Goal: Check status: Check status

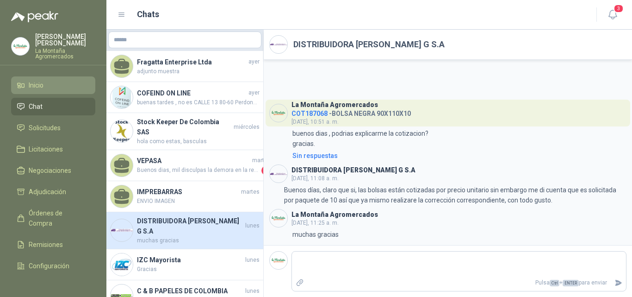
click at [33, 88] on span "Inicio" at bounding box center [36, 85] width 15 height 10
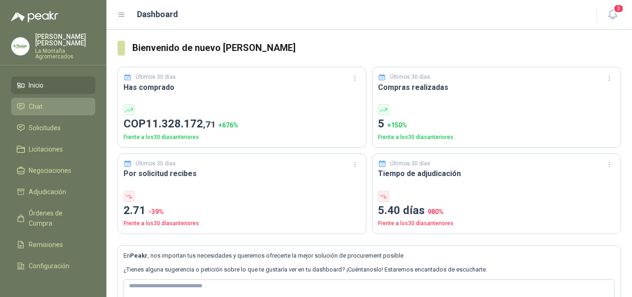
drag, startPoint x: 49, startPoint y: 104, endPoint x: 31, endPoint y: 106, distance: 18.2
click at [48, 104] on li "Chat" at bounding box center [53, 106] width 73 height 10
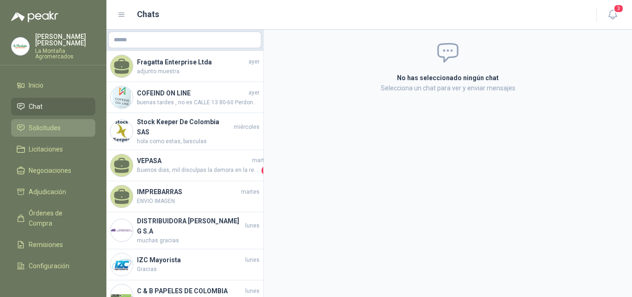
click at [42, 128] on span "Solicitudes" at bounding box center [45, 128] width 32 height 10
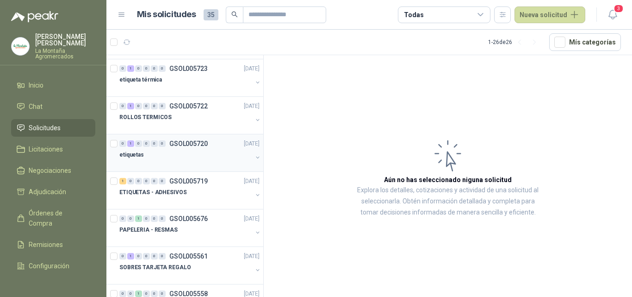
scroll to position [324, 0]
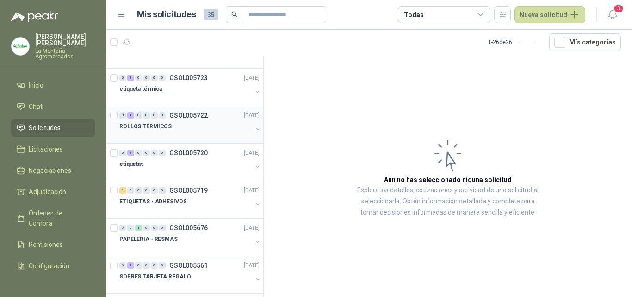
click at [166, 129] on p "ROLLOS TERMICOS" at bounding box center [145, 126] width 52 height 9
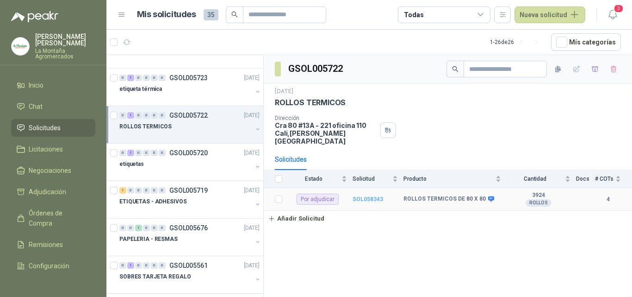
click at [363, 196] on b "SOL058343" at bounding box center [368, 199] width 31 height 6
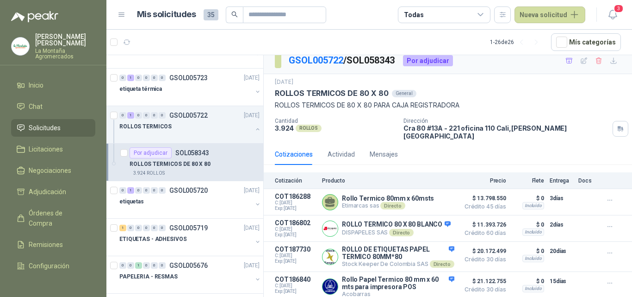
scroll to position [9, 0]
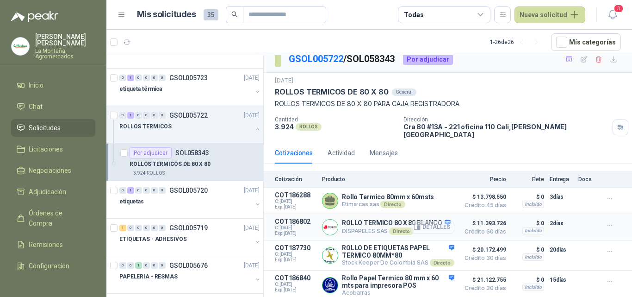
click at [420, 225] on button "Detalles" at bounding box center [433, 227] width 44 height 13
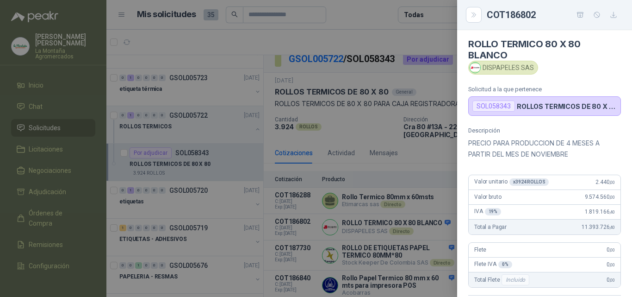
scroll to position [0, 0]
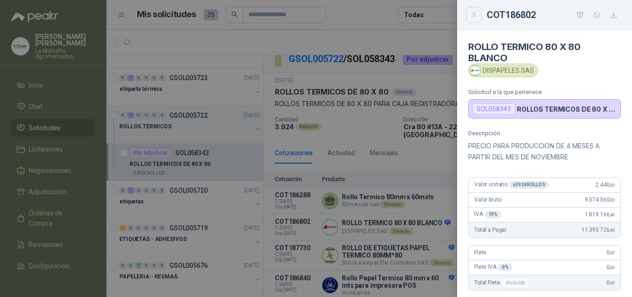
click at [479, 16] on button "Close" at bounding box center [474, 15] width 16 height 16
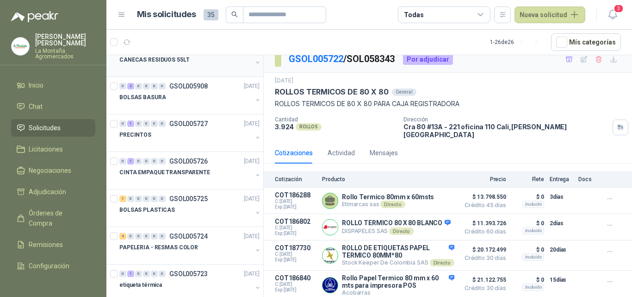
scroll to position [139, 0]
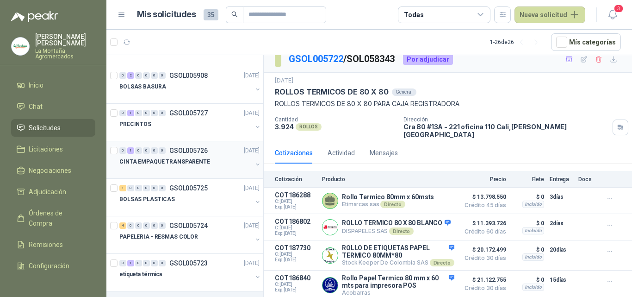
click at [194, 169] on div at bounding box center [185, 170] width 133 height 7
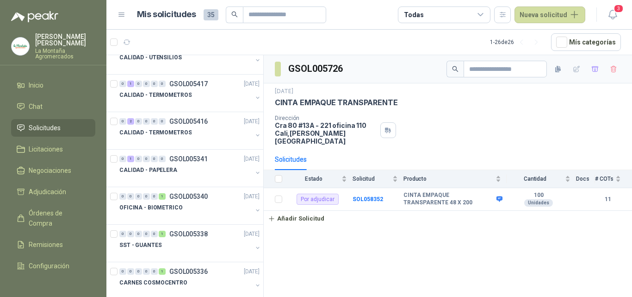
scroll to position [781, 0]
